Goal: Check status: Check status

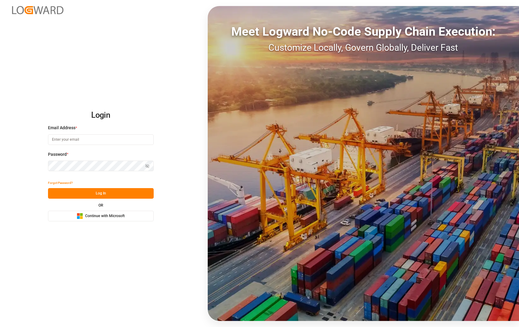
click at [104, 218] on span "Continue with Microsoft" at bounding box center [105, 216] width 40 height 5
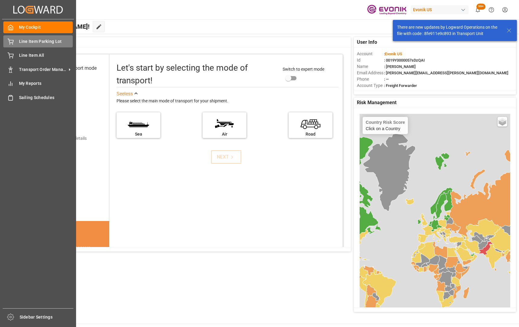
click at [16, 46] on div "Line Item Parking Lot Line Item Parking Lot" at bounding box center [38, 41] width 70 height 12
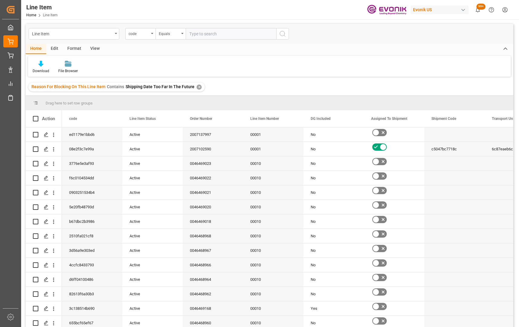
click at [197, 87] on div "✕" at bounding box center [199, 87] width 5 height 5
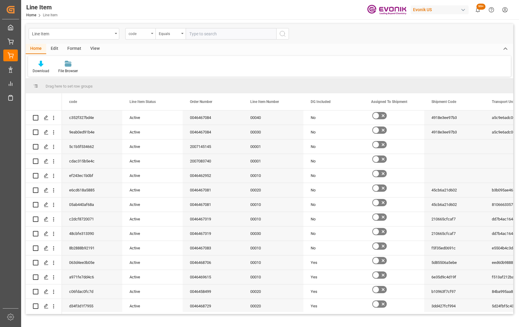
click at [152, 36] on div "code" at bounding box center [140, 33] width 30 height 11
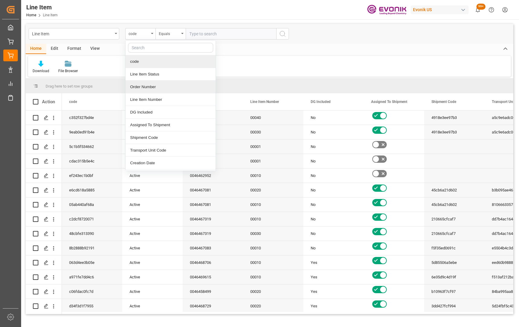
click at [147, 86] on div "Order Number" at bounding box center [171, 87] width 90 height 13
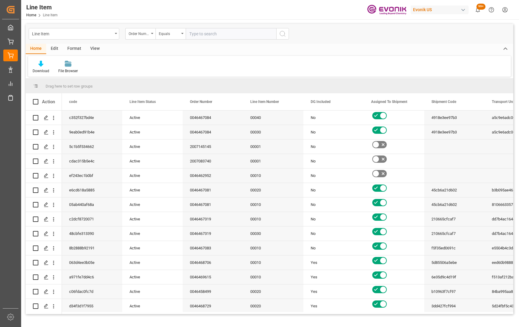
click at [202, 35] on input "text" at bounding box center [231, 33] width 91 height 11
type input "0046467083"
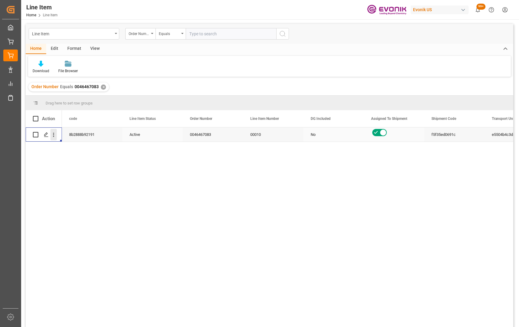
click at [56, 135] on icon "open menu" at bounding box center [53, 135] width 6 height 6
click at [208, 81] on div "Order Number Equals 0046467083 ✕" at bounding box center [270, 87] width 488 height 17
